Goal: Transaction & Acquisition: Book appointment/travel/reservation

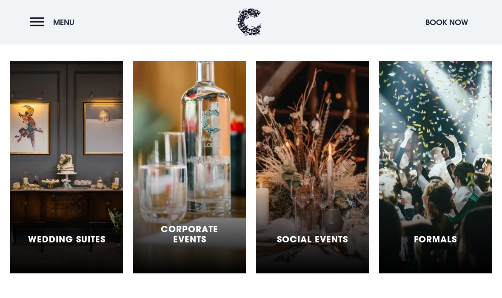
scroll to position [2387, 0]
click at [49, 139] on div "Wedding Suites" at bounding box center [66, 167] width 113 height 213
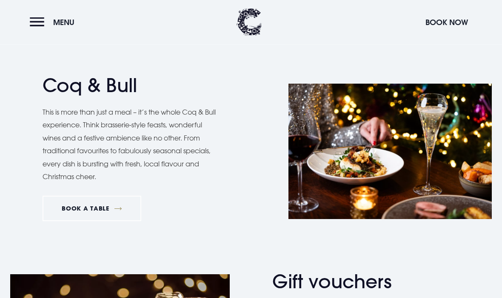
scroll to position [1156, 0]
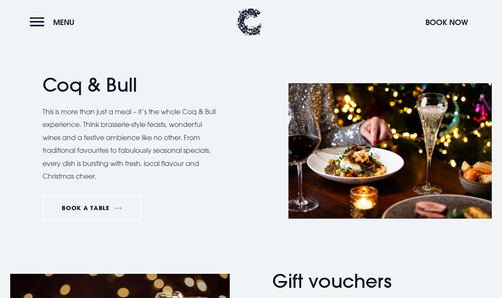
click at [49, 99] on div "Coq & Bull This is more than just a meal – it’s the whole Coq & Bull experience…" at bounding box center [144, 151] width 203 height 154
click at [58, 78] on h2 "Coq & Bull" at bounding box center [126, 85] width 166 height 23
click at [60, 80] on h2 "Coq & Bull" at bounding box center [126, 85] width 166 height 23
click at [456, 169] on img at bounding box center [389, 152] width 203 height 136
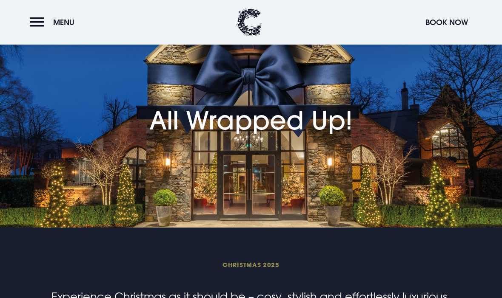
scroll to position [0, 0]
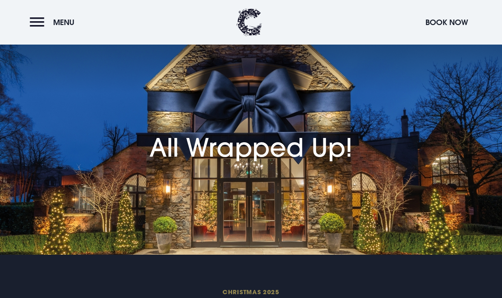
click at [57, 18] on span "Menu" at bounding box center [63, 22] width 21 height 10
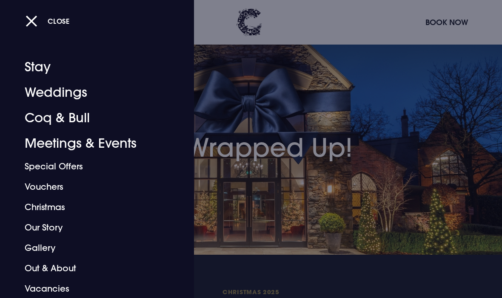
click at [43, 21] on button "Close" at bounding box center [48, 20] width 44 height 17
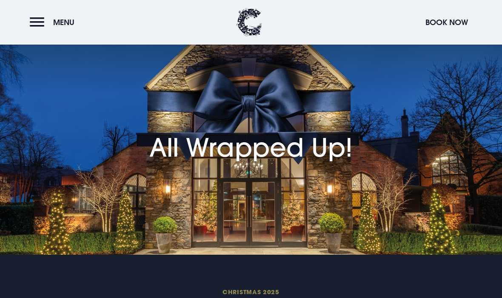
click at [335, 1] on header "Menu Book Now" at bounding box center [251, 22] width 502 height 45
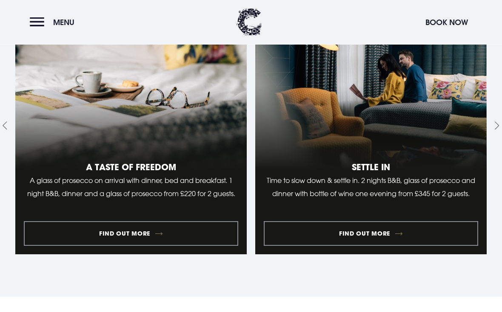
scroll to position [925, 0]
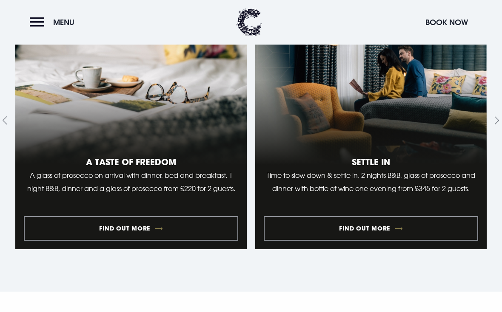
click at [186, 147] on link "1 of 10" at bounding box center [130, 120] width 231 height 258
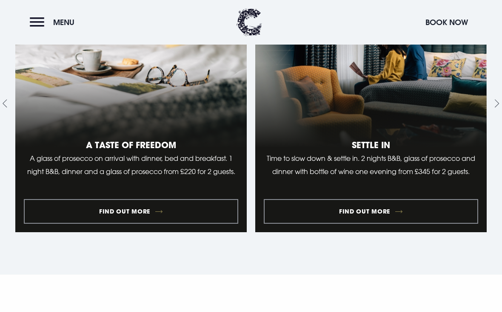
scroll to position [941, 0]
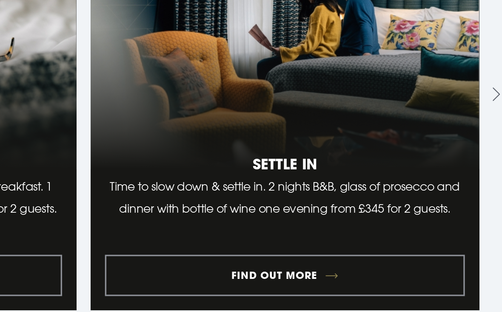
click at [255, 123] on link "2 of 10" at bounding box center [370, 104] width 231 height 258
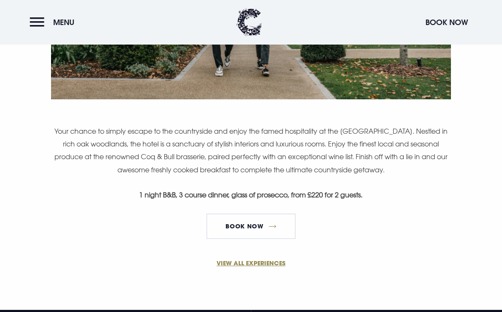
scroll to position [507, 0]
click at [259, 231] on link "Book Now" at bounding box center [250, 227] width 89 height 26
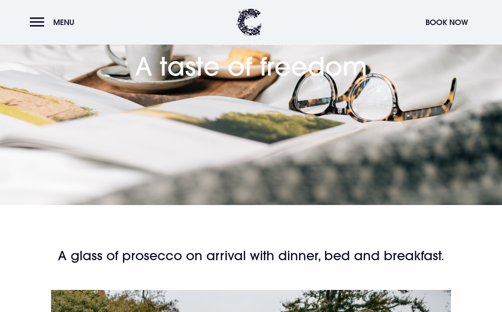
scroll to position [0, 0]
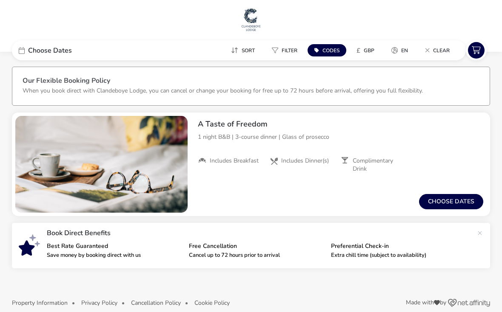
click at [25, 48] on div "Choose Dates" at bounding box center [76, 50] width 128 height 20
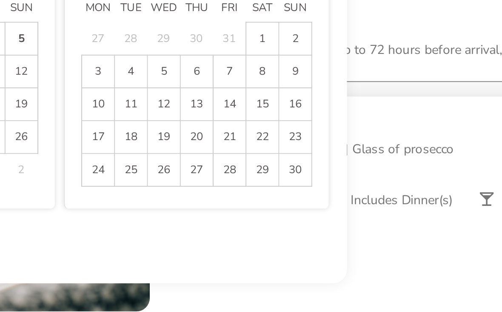
click at [217, 124] on span "21" at bounding box center [224, 131] width 15 height 15
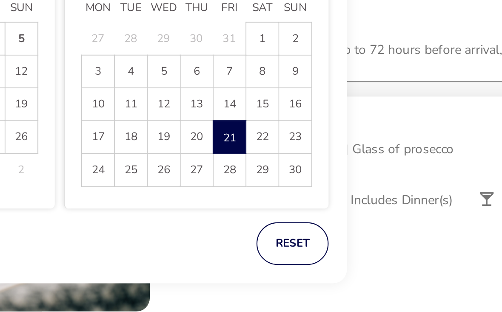
click at [237, 171] on button "reset" at bounding box center [254, 181] width 34 height 20
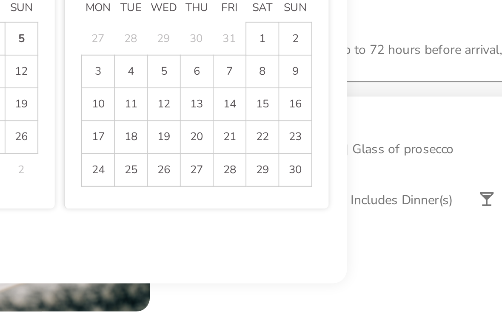
click at [217, 124] on span "21" at bounding box center [224, 131] width 15 height 15
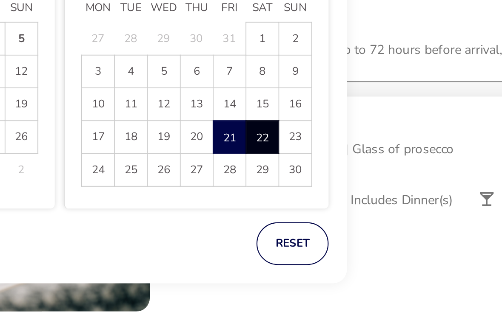
click at [233, 125] on span "22" at bounding box center [240, 132] width 14 height 15
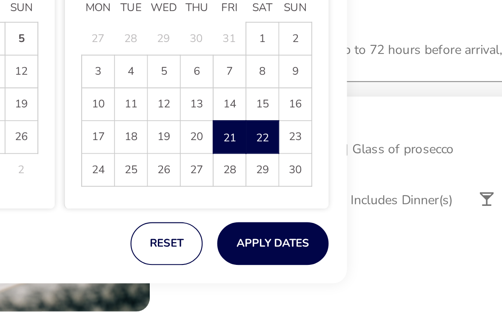
click at [219, 171] on button "Apply Dates" at bounding box center [245, 181] width 52 height 20
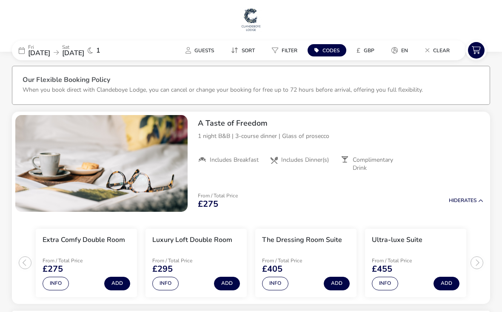
scroll to position [0, 0]
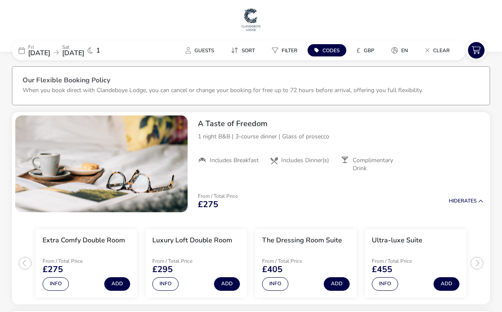
click at [38, 50] on span "21 Nov 2025" at bounding box center [39, 52] width 22 height 9
click at [19, 45] on div "Fri 21 Nov 2025 Sat 22 Nov 2025 1" at bounding box center [76, 50] width 128 height 20
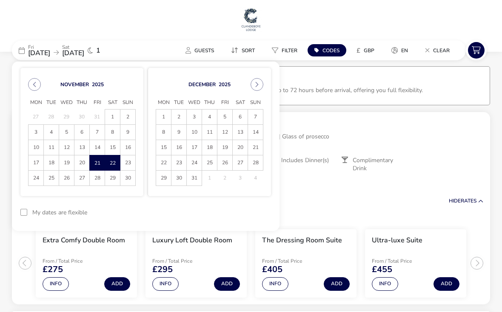
click at [97, 180] on span "28" at bounding box center [97, 178] width 15 height 15
click at [109, 184] on span "29" at bounding box center [112, 178] width 14 height 15
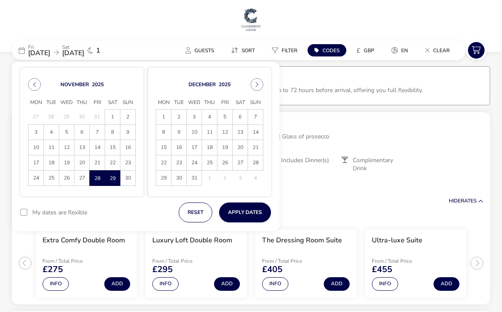
click at [253, 213] on button "Apply Dates" at bounding box center [245, 213] width 52 height 20
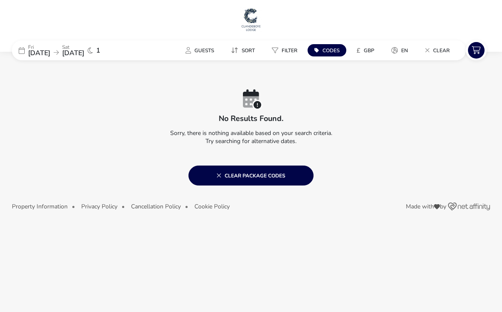
click at [35, 45] on p "Fri" at bounding box center [39, 47] width 22 height 5
click at [37, 46] on p "Fri" at bounding box center [39, 47] width 22 height 5
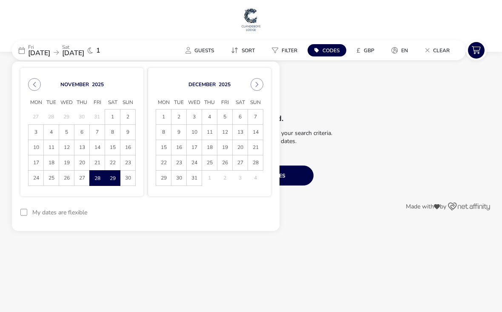
click at [107, 164] on span "22" at bounding box center [112, 163] width 15 height 15
click at [123, 162] on span "23" at bounding box center [128, 163] width 14 height 15
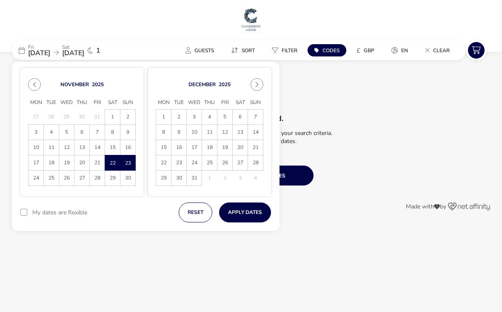
click at [247, 213] on button "Apply Dates" at bounding box center [245, 213] width 52 height 20
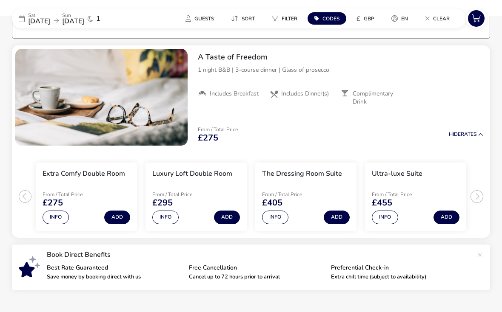
scroll to position [69, 0]
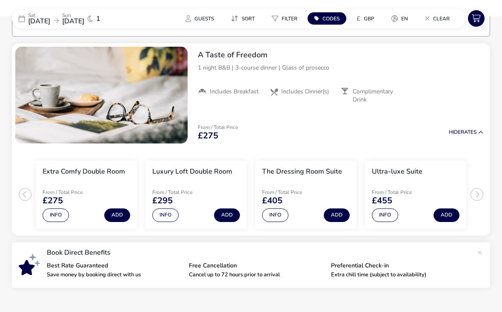
click at [18, 18] on div "Sat 22 Nov 2025 Sun 23 Nov 2025 1" at bounding box center [76, 19] width 128 height 20
click at [18, 17] on div "Sat 22 Nov 2025 Sun 23 Nov 2025 1" at bounding box center [76, 19] width 128 height 20
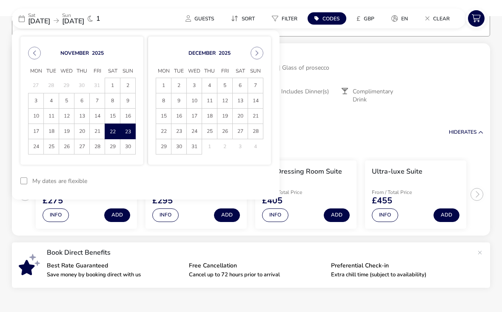
click at [98, 129] on span "21" at bounding box center [97, 131] width 15 height 15
click at [109, 132] on span "22" at bounding box center [112, 131] width 15 height 15
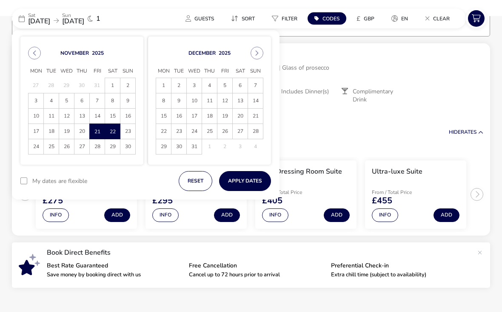
click at [254, 179] on button "Apply Dates" at bounding box center [245, 181] width 52 height 20
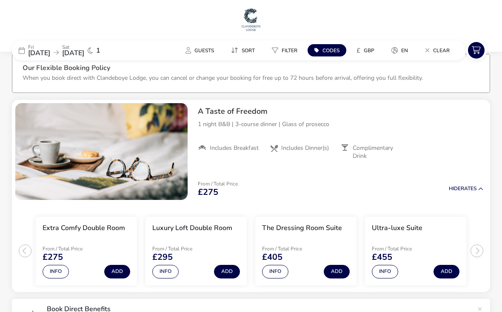
scroll to position [14, 0]
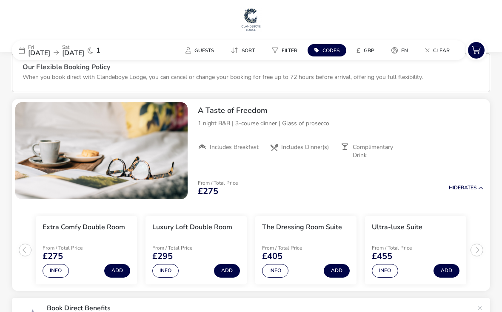
click at [17, 50] on div "Fri 21 Nov 2025 Sat 22 Nov 2025 1" at bounding box center [76, 50] width 128 height 20
click at [18, 44] on div "Fri 21 Nov 2025 Sat 22 Nov 2025 1" at bounding box center [76, 50] width 128 height 20
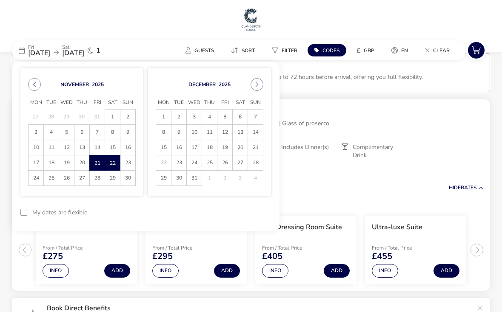
click at [98, 183] on span "28" at bounding box center [97, 178] width 15 height 15
click at [109, 183] on span "29" at bounding box center [112, 178] width 14 height 15
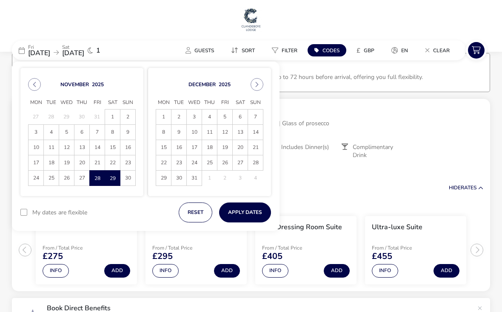
click at [255, 212] on button "Apply Dates" at bounding box center [245, 213] width 52 height 20
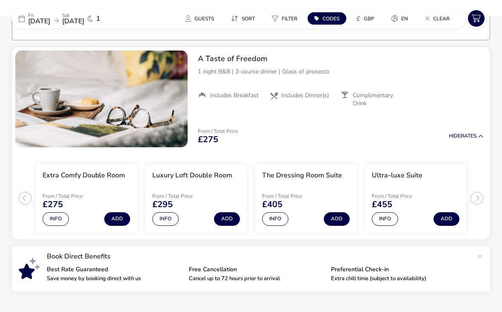
scroll to position [70, 0]
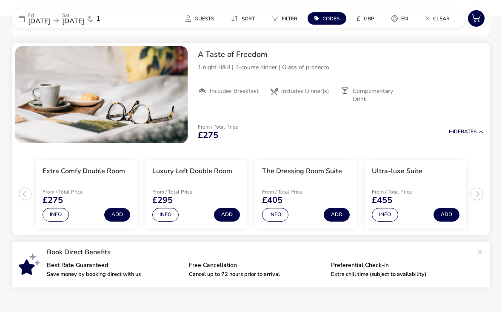
click at [312, 175] on h3 "The Dressing Room Suite" at bounding box center [302, 171] width 80 height 9
click at [275, 216] on button "Info" at bounding box center [275, 215] width 26 height 14
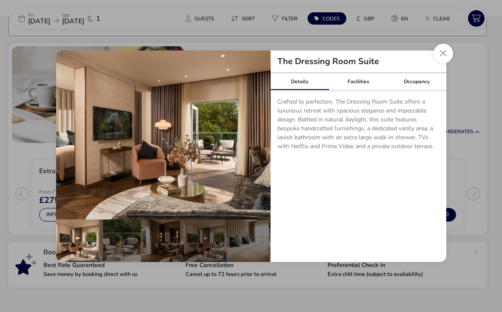
click at [259, 135] on button "details" at bounding box center [257, 135] width 17 height 17
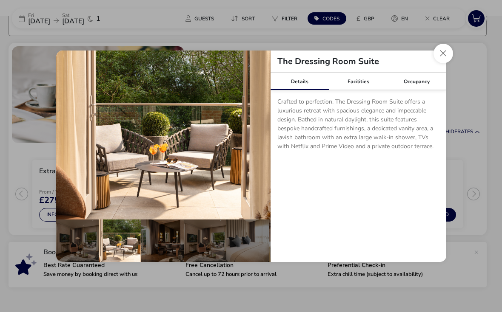
click at [261, 133] on button "details" at bounding box center [257, 135] width 17 height 17
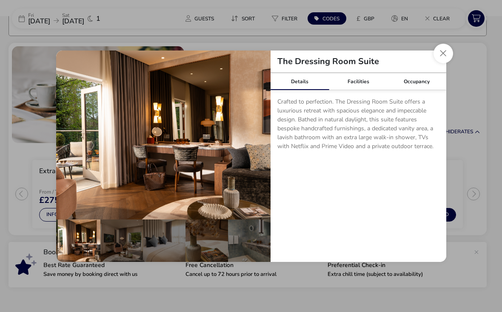
click at [264, 136] on button "details" at bounding box center [257, 135] width 17 height 17
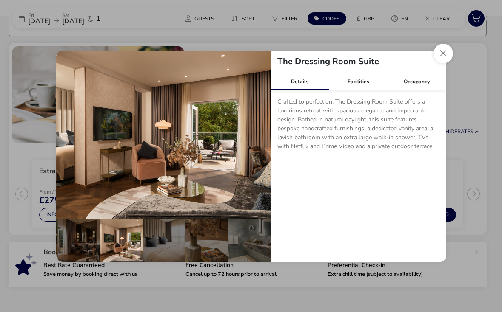
click at [256, 141] on button "details" at bounding box center [257, 135] width 17 height 17
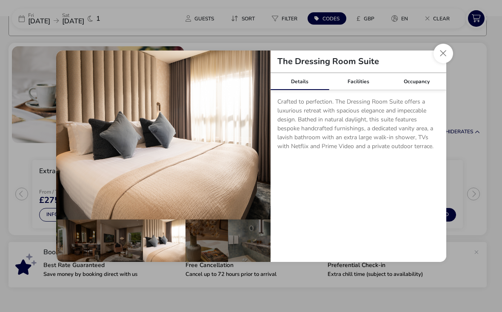
click at [259, 140] on button "details" at bounding box center [257, 135] width 17 height 17
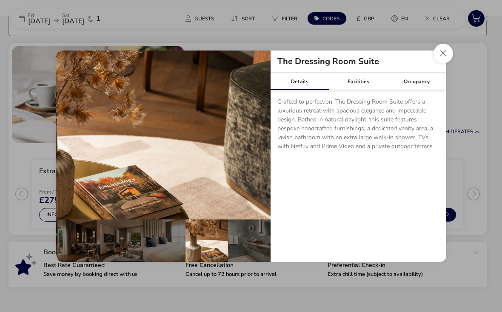
click at [262, 136] on button "details" at bounding box center [257, 135] width 17 height 17
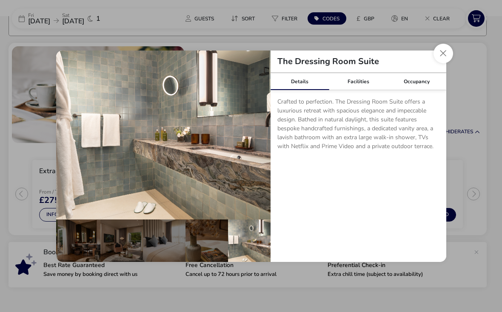
click at [259, 136] on button "details" at bounding box center [257, 135] width 17 height 17
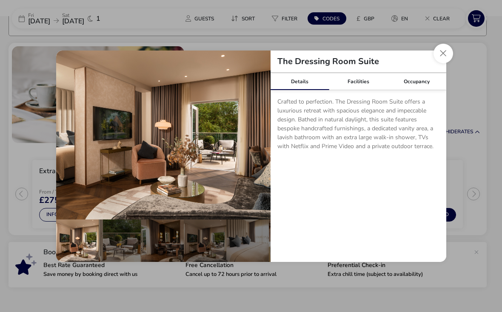
click at [259, 141] on button "details" at bounding box center [257, 135] width 17 height 17
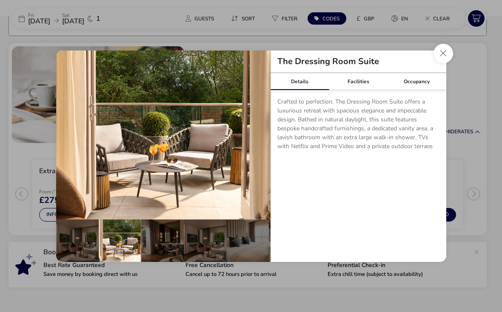
click at [256, 133] on button "details" at bounding box center [257, 135] width 17 height 17
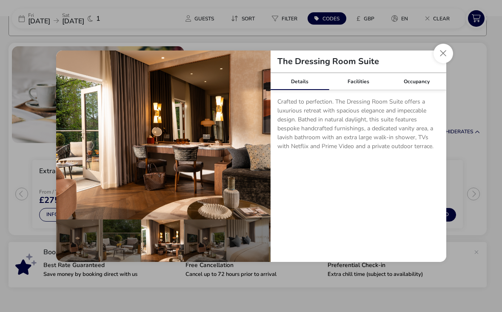
scroll to position [0, 83]
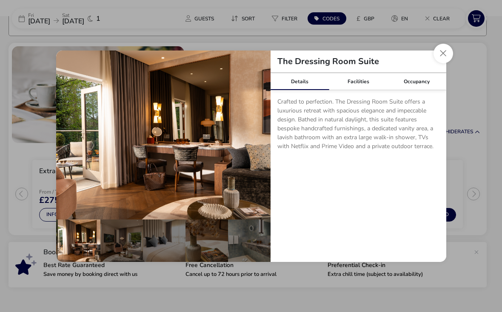
click at [252, 138] on button "details" at bounding box center [257, 135] width 17 height 17
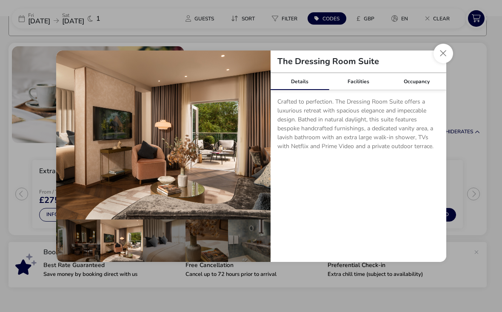
click at [440, 56] on button "Close dialog" at bounding box center [443, 54] width 20 height 20
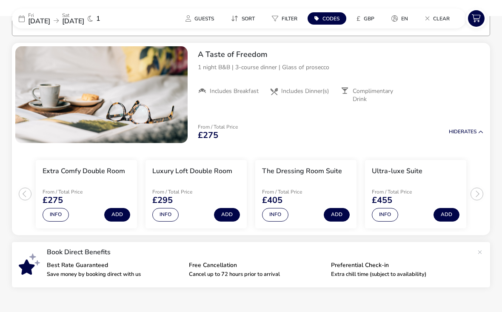
click at [47, 23] on span "21 Nov 2025" at bounding box center [39, 21] width 22 height 9
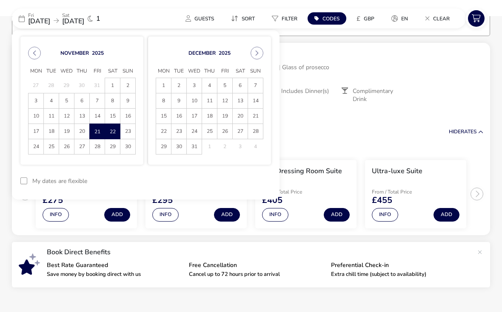
click at [224, 83] on span "5" at bounding box center [224, 85] width 15 height 15
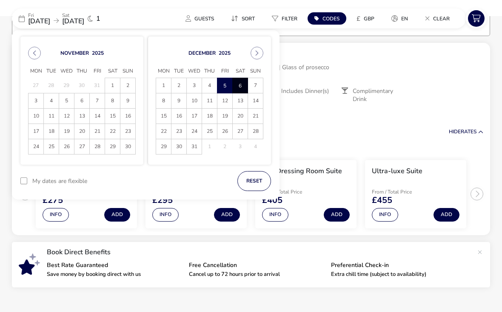
click at [233, 82] on span "6" at bounding box center [240, 85] width 15 height 15
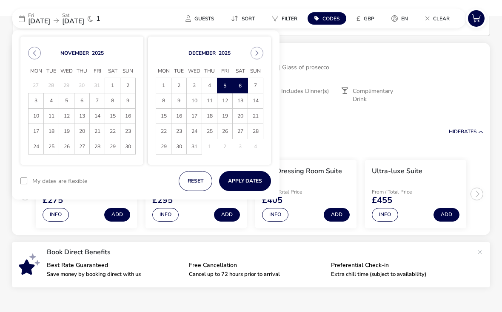
click at [254, 174] on button "Apply Dates" at bounding box center [245, 181] width 52 height 20
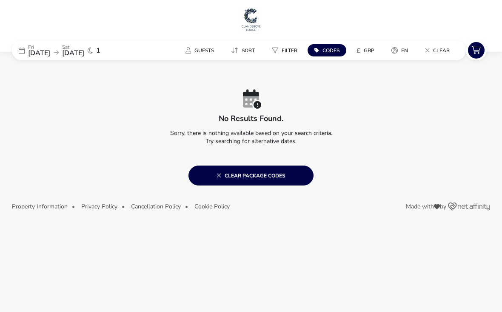
click at [24, 49] on icon at bounding box center [22, 50] width 6 height 7
click at [22, 55] on div "Fri 05 Dec 2025 Sat 06 Dec 2025 1" at bounding box center [76, 50] width 128 height 20
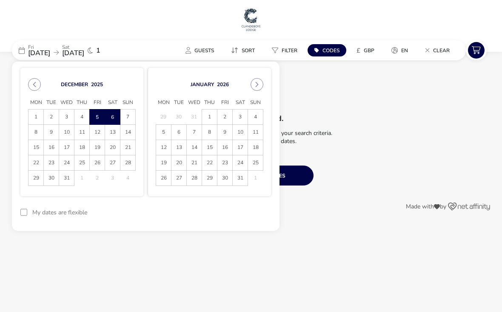
click at [97, 148] on span "19" at bounding box center [97, 147] width 15 height 15
click at [111, 150] on span "20" at bounding box center [112, 147] width 15 height 15
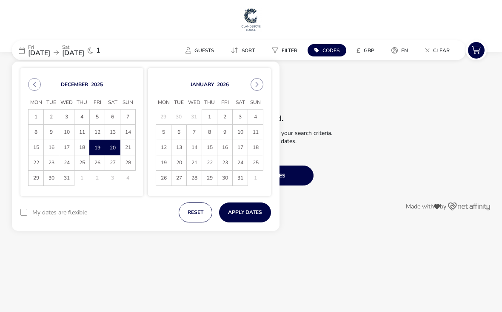
click at [248, 217] on button "Apply Dates" at bounding box center [245, 213] width 52 height 20
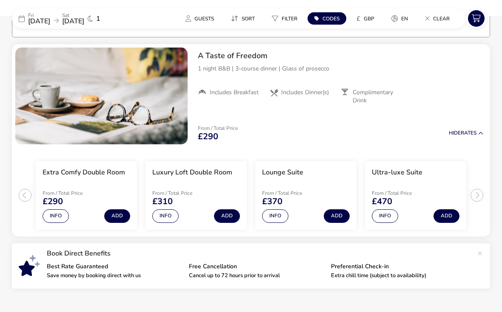
scroll to position [70, 0]
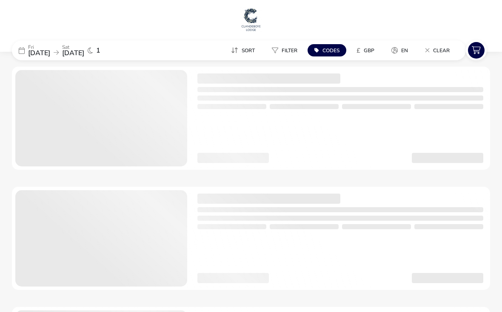
scroll to position [40, 0]
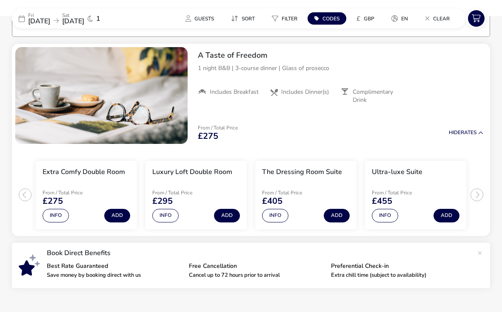
scroll to position [70, 0]
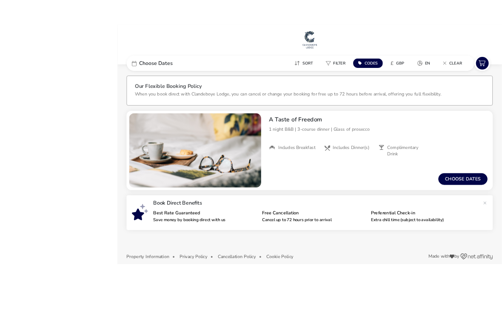
scroll to position [12, 0]
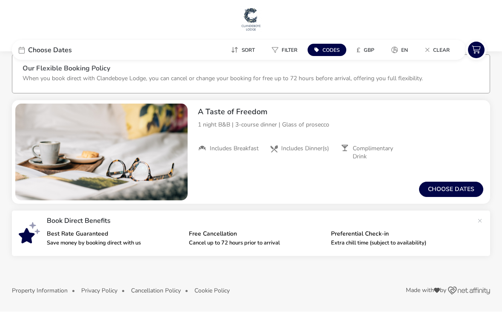
click at [468, 187] on button "Choose dates" at bounding box center [451, 189] width 64 height 15
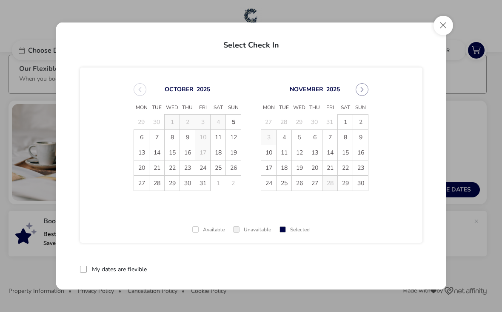
click at [367, 88] on button "Next Month" at bounding box center [361, 89] width 13 height 13
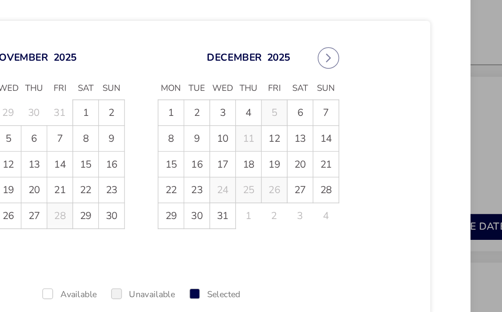
click at [359, 87] on icon "Next Month" at bounding box center [362, 90] width 6 height 6
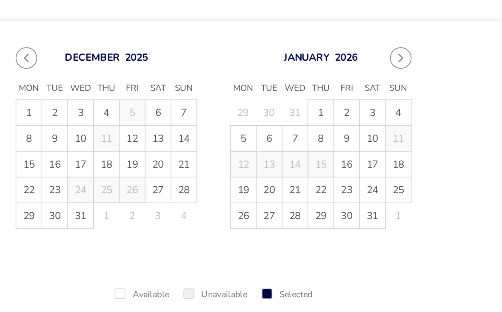
click at [165, 160] on td "24" at bounding box center [172, 167] width 15 height 15
click at [180, 160] on td "25" at bounding box center [187, 167] width 15 height 15
click at [195, 160] on td "26" at bounding box center [202, 167] width 15 height 15
click at [165, 160] on td "24" at bounding box center [172, 167] width 15 height 15
click at [195, 160] on td "26" at bounding box center [202, 167] width 15 height 15
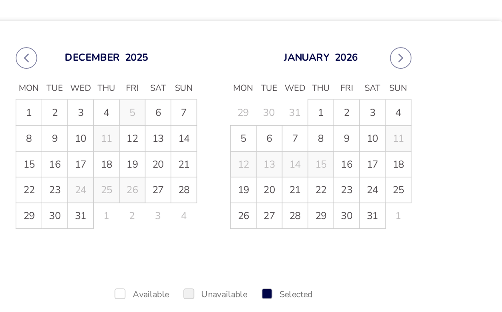
click at [137, 87] on icon "Previous Month" at bounding box center [140, 90] width 6 height 6
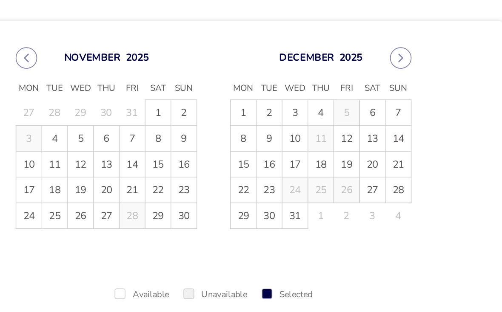
click at [137, 87] on icon "Previous Month" at bounding box center [140, 90] width 6 height 6
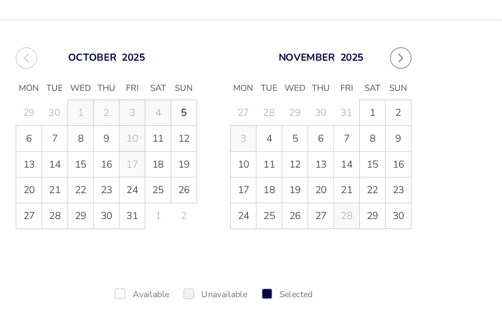
click at [133, 83] on div "October 2025" at bounding box center [187, 89] width 108 height 13
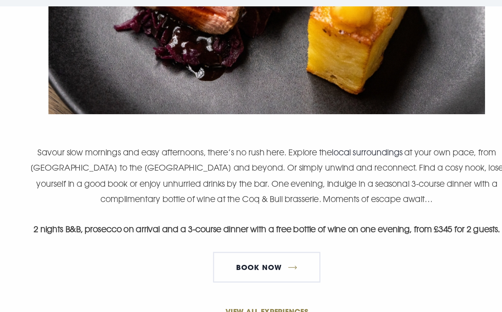
scroll to position [447, 0]
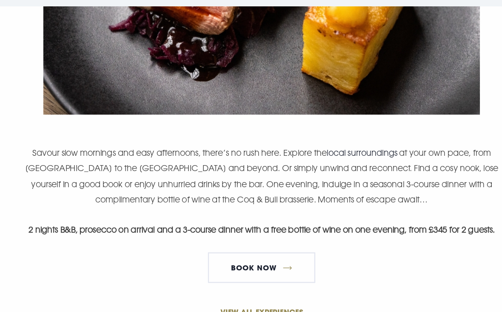
click at [333, 241] on div "Two nights to slow down and settle in. Savour slow mornings and easy afternoons…" at bounding box center [250, 66] width 399 height 431
click at [335, 233] on div "Two nights to slow down and settle in. Savour slow mornings and easy afternoons…" at bounding box center [250, 66] width 399 height 431
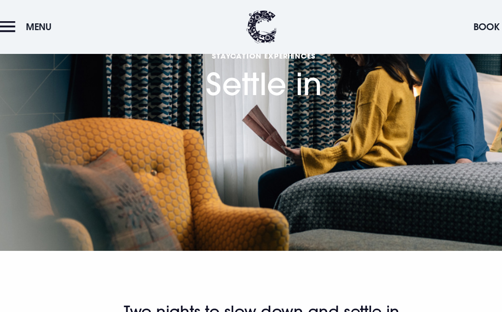
scroll to position [0, 0]
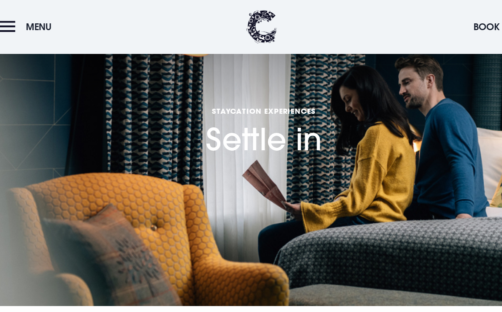
click at [53, 20] on span "Menu" at bounding box center [63, 22] width 21 height 10
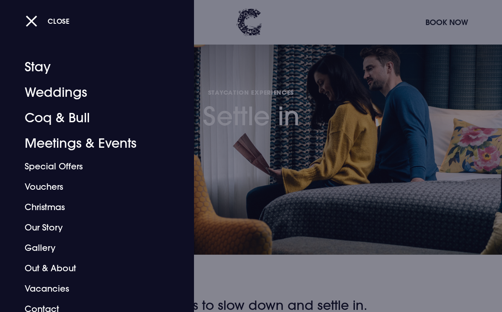
click at [77, 118] on link "Coq & Bull" at bounding box center [91, 118] width 133 height 26
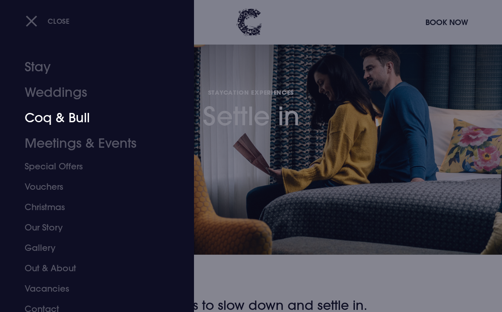
click at [79, 119] on link "Coq & Bull" at bounding box center [91, 118] width 133 height 26
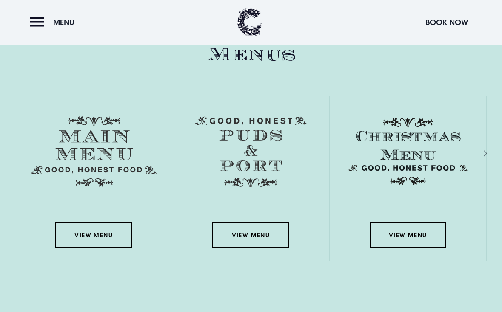
scroll to position [1181, 0]
click at [72, 246] on link "View Menu" at bounding box center [93, 236] width 77 height 26
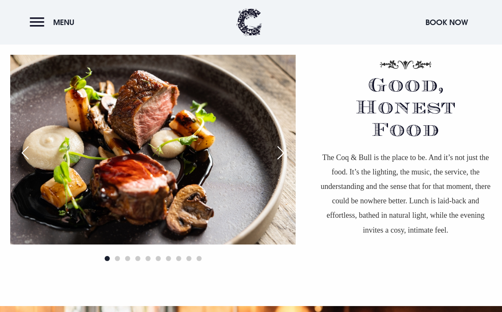
scroll to position [511, 0]
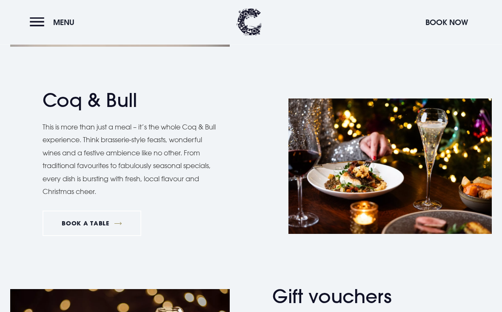
scroll to position [1141, 0]
click at [43, 125] on p "This is more than just a meal – it’s the whole Coq & Bull experience. Think bra…" at bounding box center [130, 159] width 174 height 77
click at [48, 129] on p "This is more than just a meal – it’s the whole Coq & Bull experience. Think bra…" at bounding box center [130, 159] width 174 height 77
click at [101, 216] on link "BOOK A TABLE" at bounding box center [92, 224] width 99 height 26
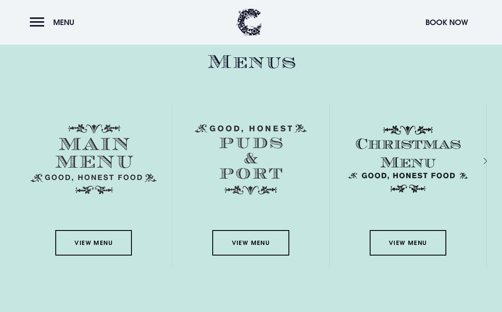
scroll to position [1174, 0]
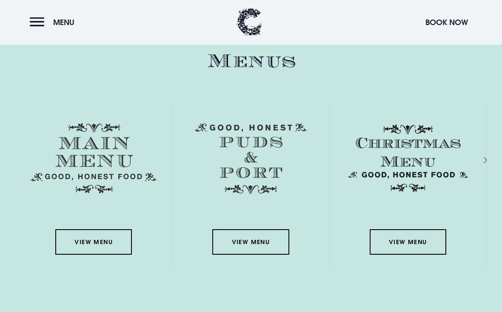
click at [103, 255] on link "View Menu" at bounding box center [93, 243] width 77 height 26
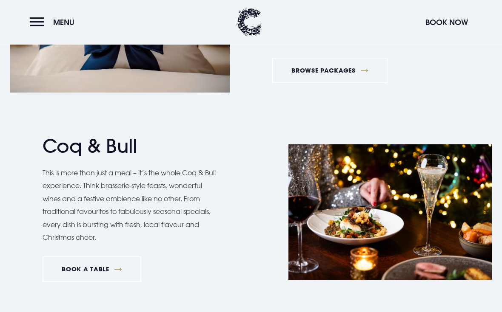
scroll to position [1101, 0]
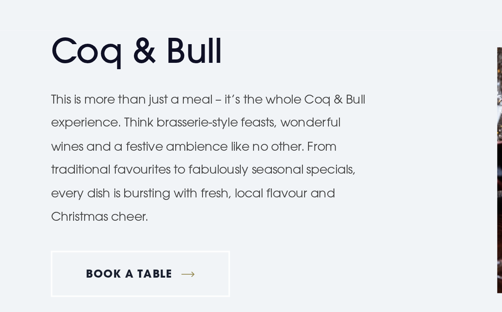
click at [91, 251] on link "BOOK A TABLE" at bounding box center [92, 264] width 99 height 26
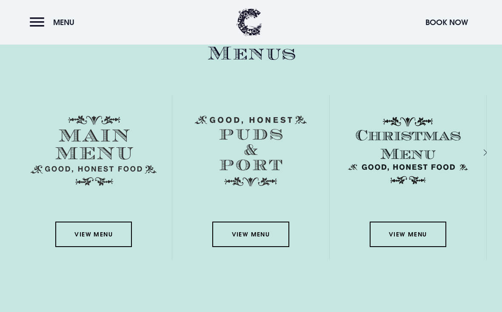
scroll to position [1181, 0]
click at [429, 162] on img at bounding box center [408, 151] width 126 height 71
click at [427, 248] on link "View Menu" at bounding box center [407, 235] width 77 height 26
